Goal: Information Seeking & Learning: Learn about a topic

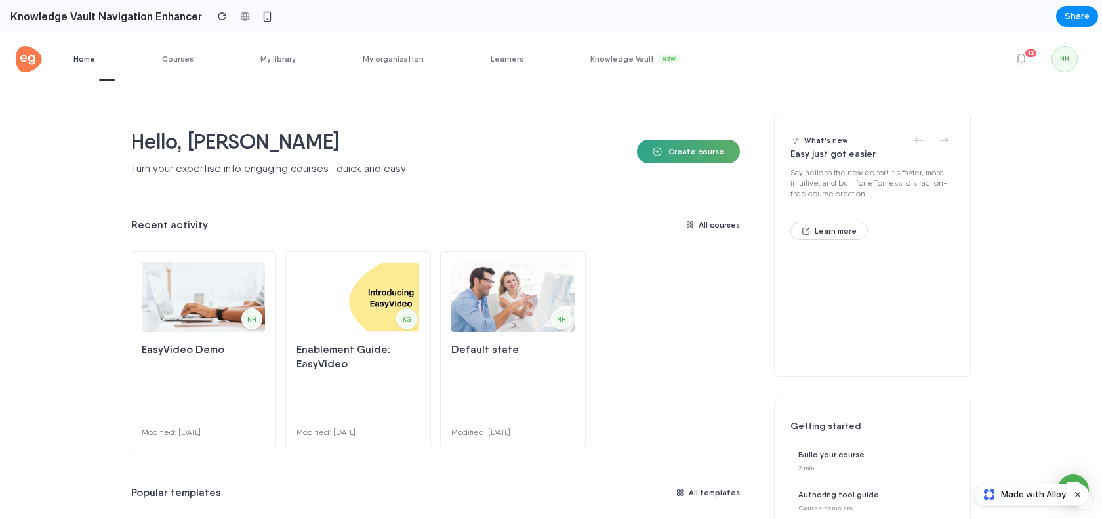
click at [712, 143] on button "Create course" at bounding box center [688, 152] width 103 height 24
click at [610, 94] on div "Home Courses My library My organization Learners Knowledge Vault New AI Rolepla…" at bounding box center [551, 301] width 1102 height 433
click at [603, 64] on link "Knowledge Vault New" at bounding box center [644, 59] width 109 height 52
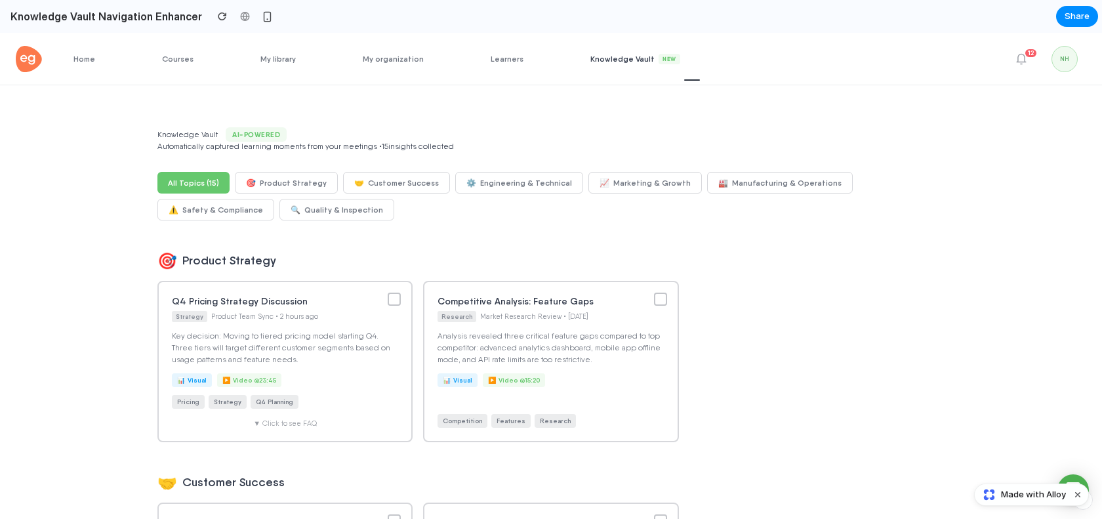
click at [603, 68] on link "Knowledge Vault New" at bounding box center [644, 59] width 109 height 52
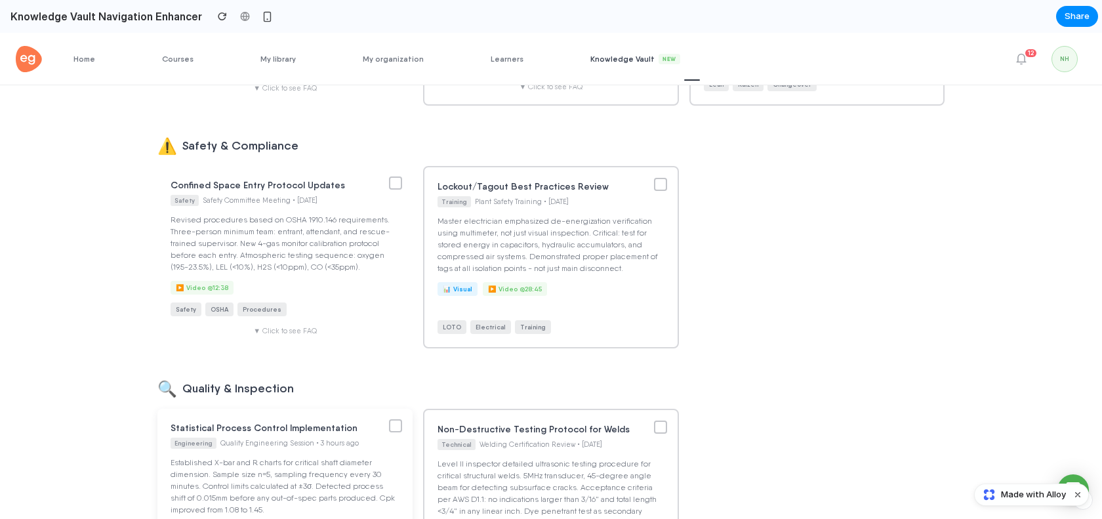
scroll to position [1203, 0]
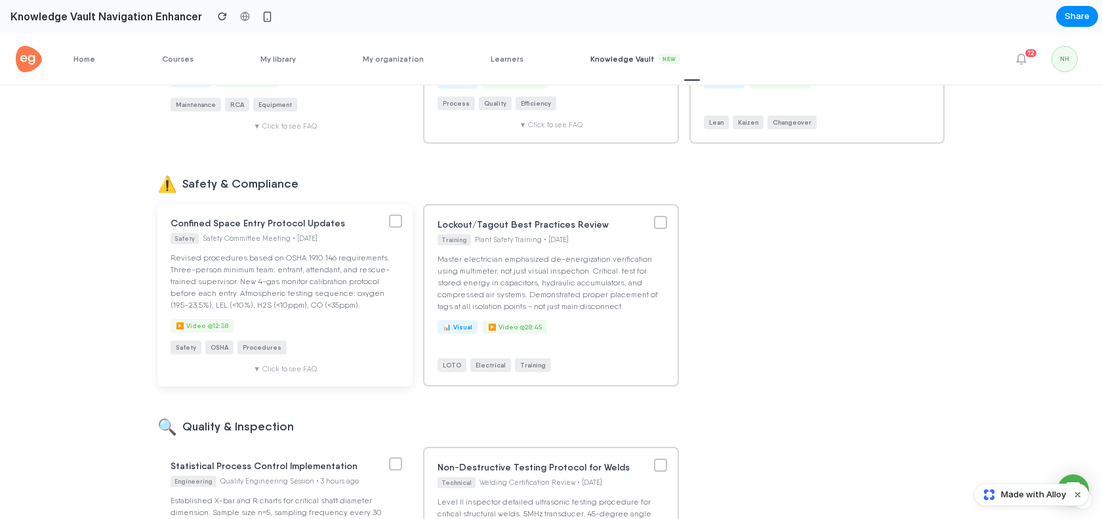
click at [345, 266] on p "Revised procedures based on OSHA 1910.146 requirements. Three-person minimum te…" at bounding box center [284, 281] width 229 height 59
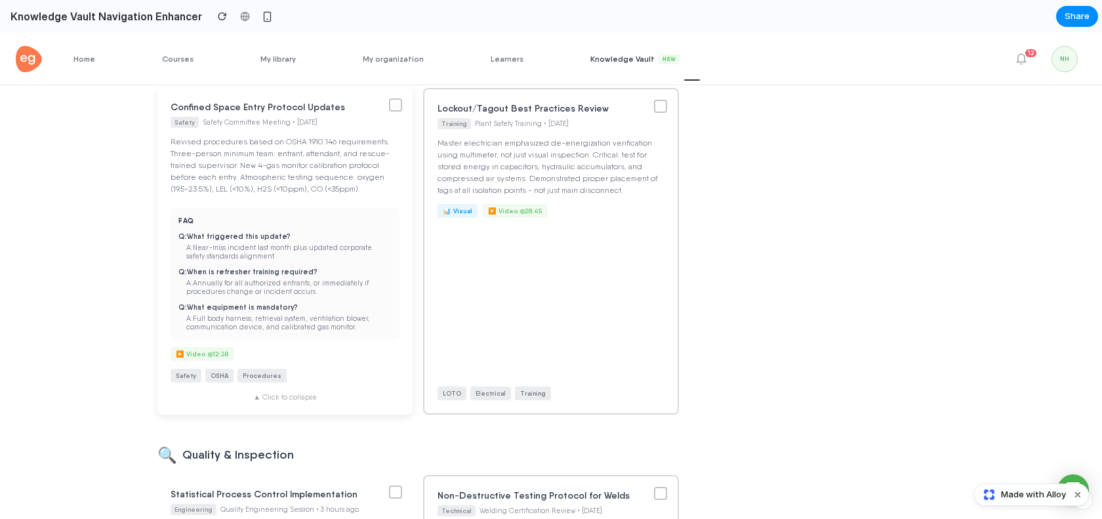
scroll to position [1321, 0]
click at [397, 109] on div at bounding box center [395, 102] width 13 height 13
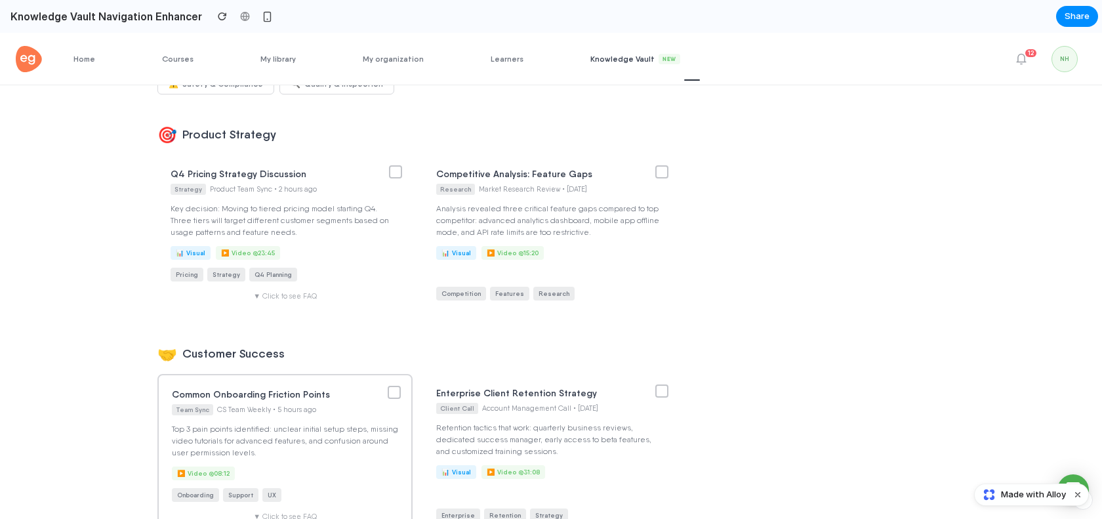
scroll to position [0, 0]
